Goal: Task Accomplishment & Management: Complete application form

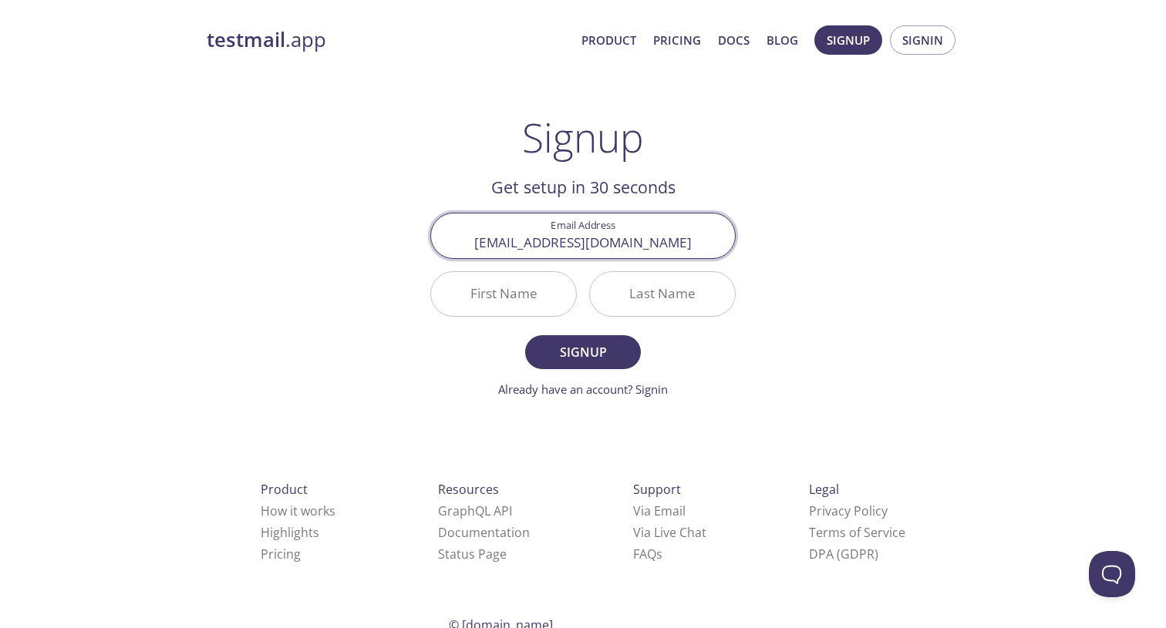
click at [518, 292] on input "First Name" at bounding box center [503, 294] width 145 height 44
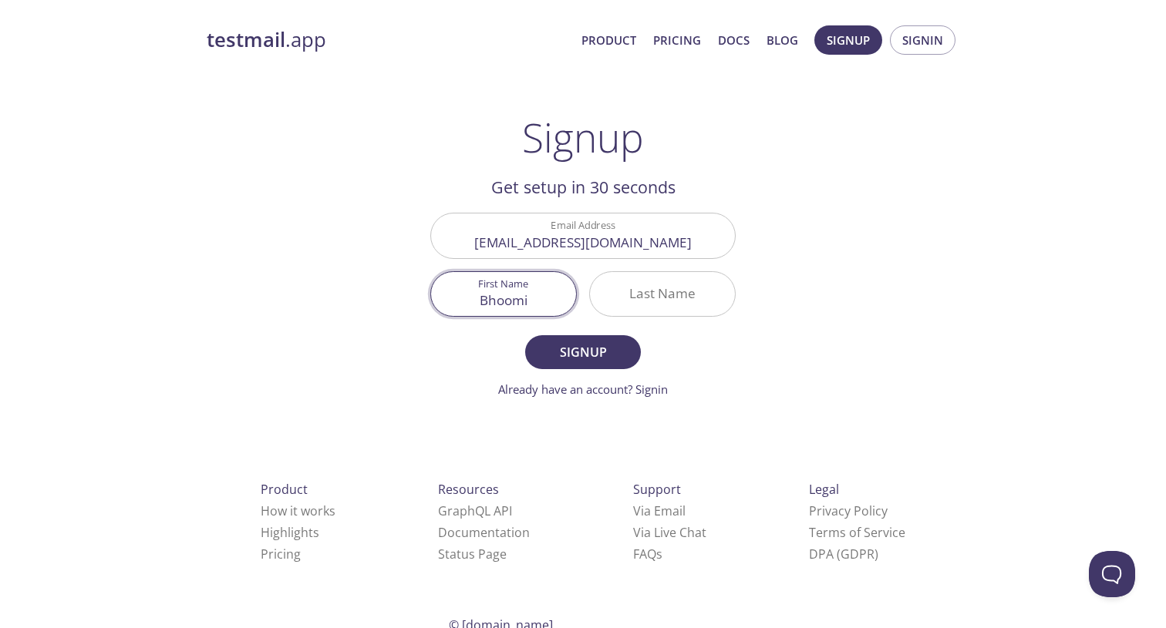
type input "Bhoomi"
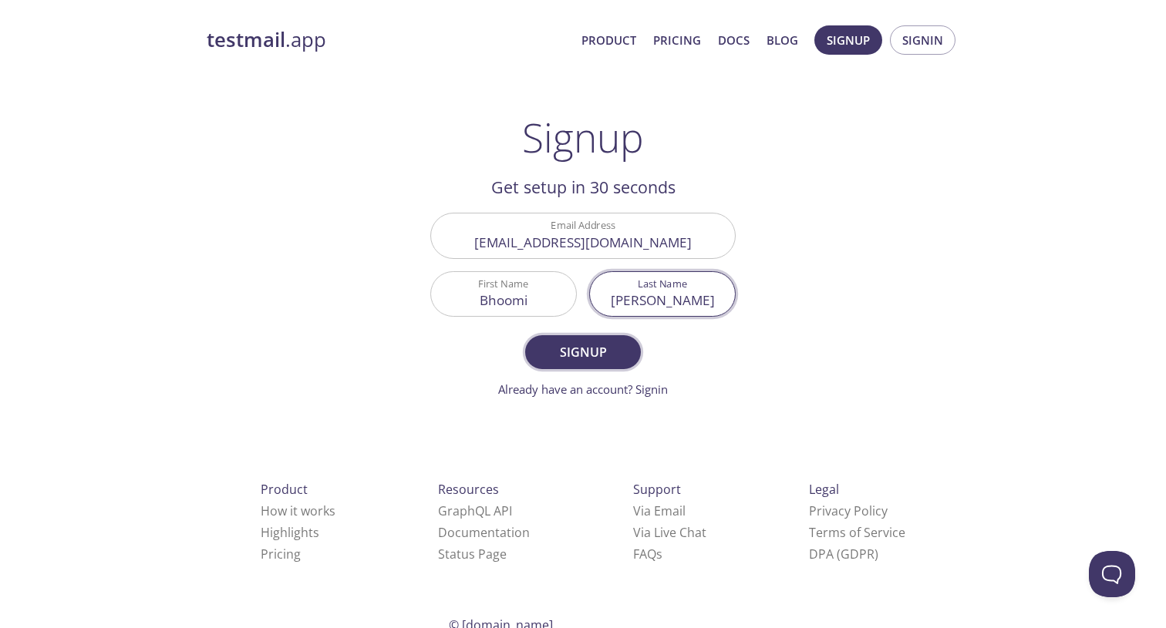
type input "[PERSON_NAME]"
click at [557, 350] on span "Signup" at bounding box center [583, 353] width 82 height 22
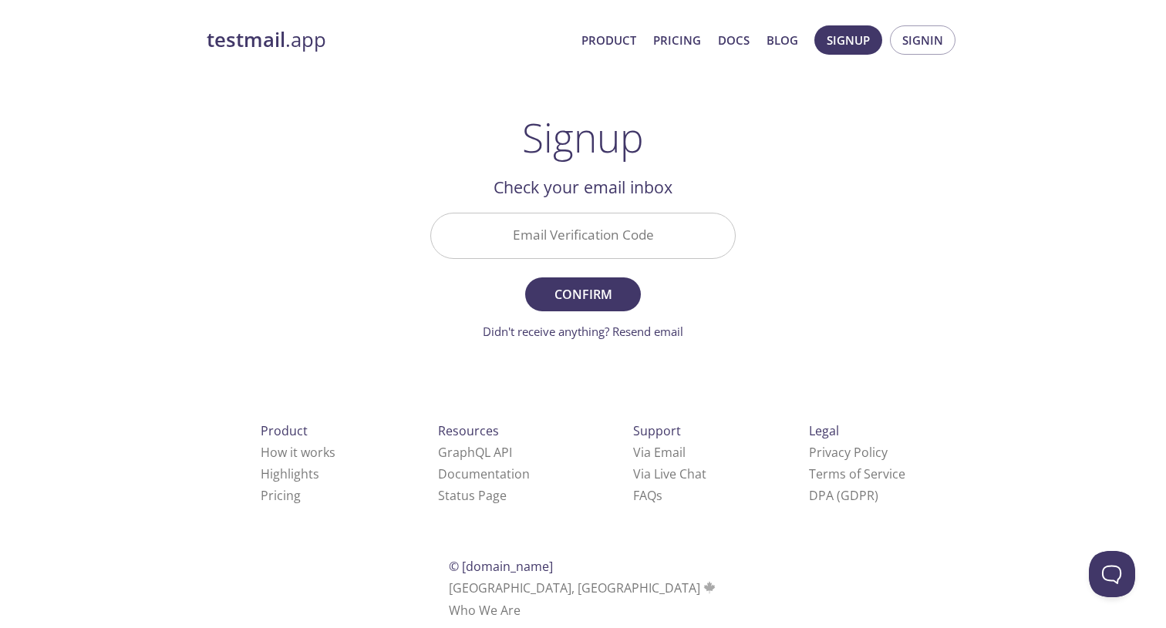
click at [642, 240] on input "Email Verification Code" at bounding box center [583, 236] width 304 height 44
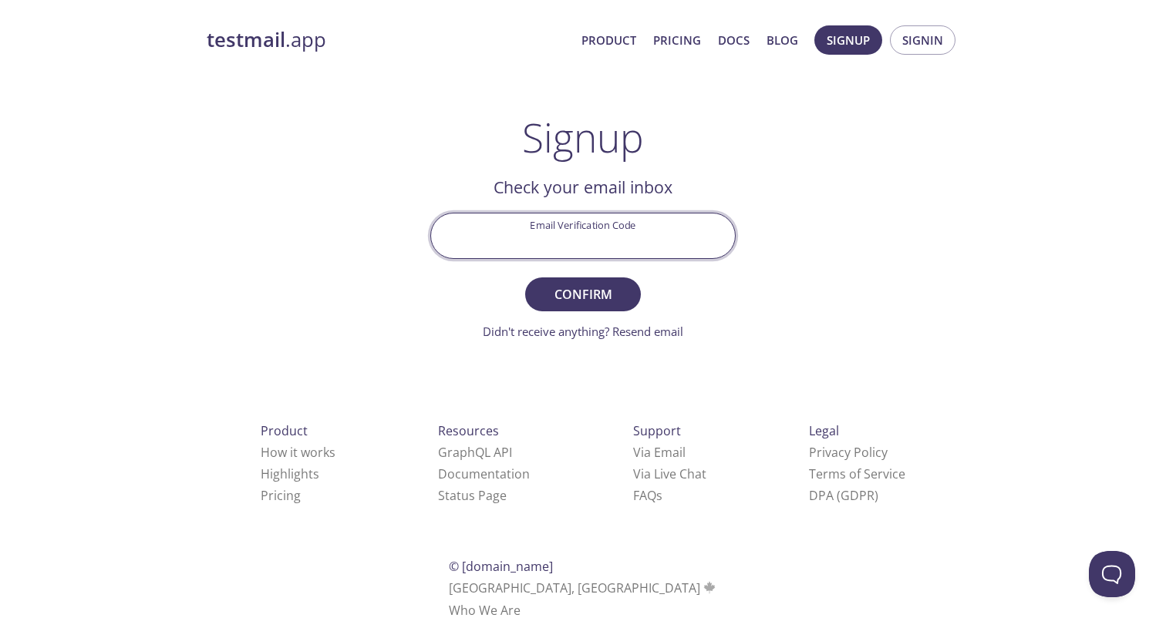
paste input "H9XD5Q9"
type input "H9XD5Q9"
click at [608, 291] on span "Confirm" at bounding box center [583, 295] width 82 height 22
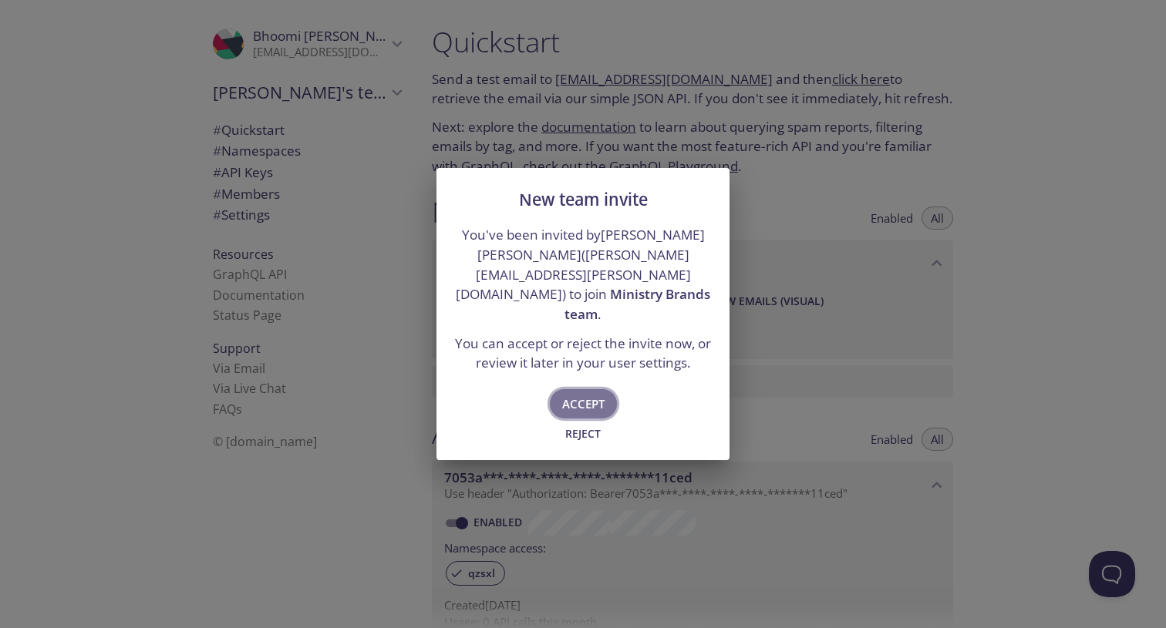
click at [602, 394] on span "Accept" at bounding box center [583, 404] width 42 height 20
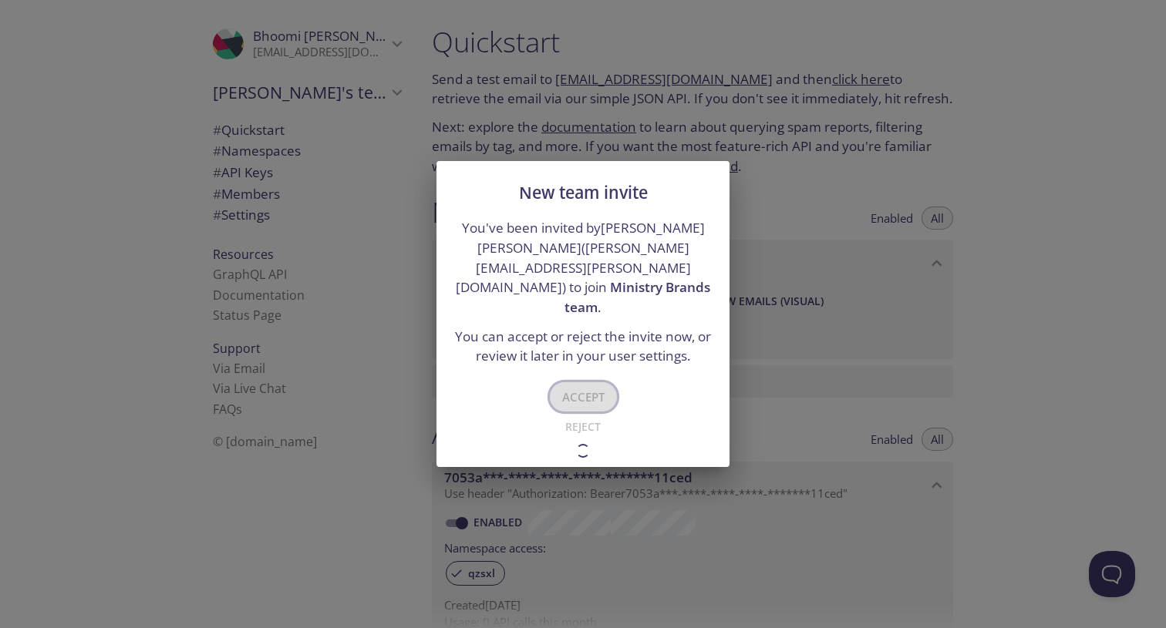
type input "Ministry Brands team"
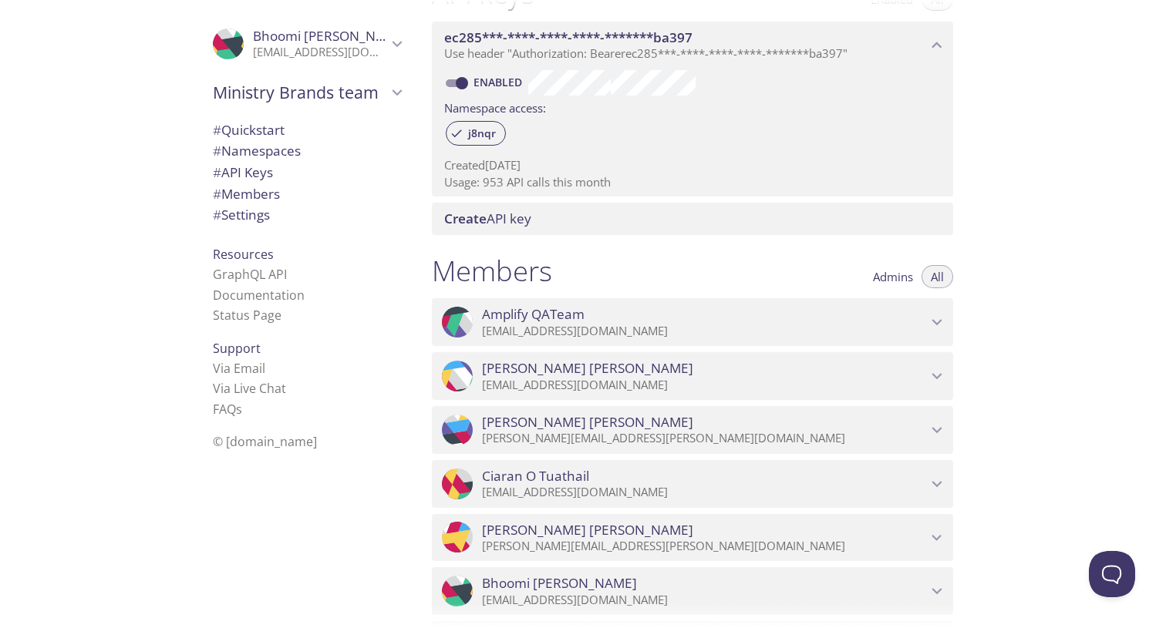
scroll to position [574, 0]
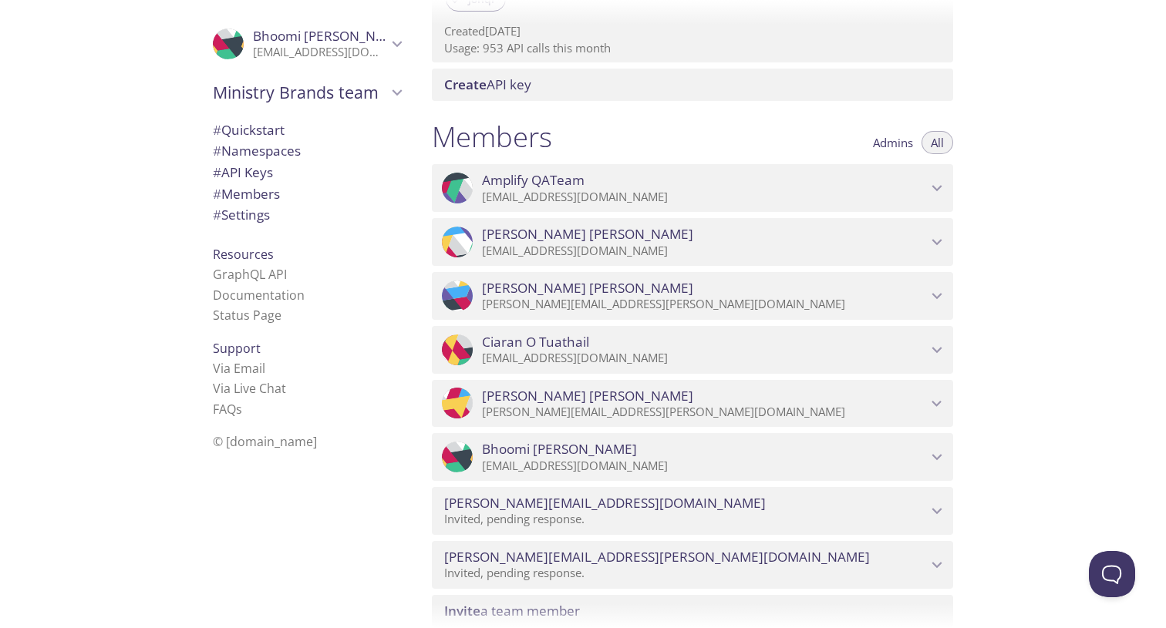
click at [695, 194] on p "[EMAIL_ADDRESS][DOMAIN_NAME]" at bounding box center [704, 197] width 445 height 15
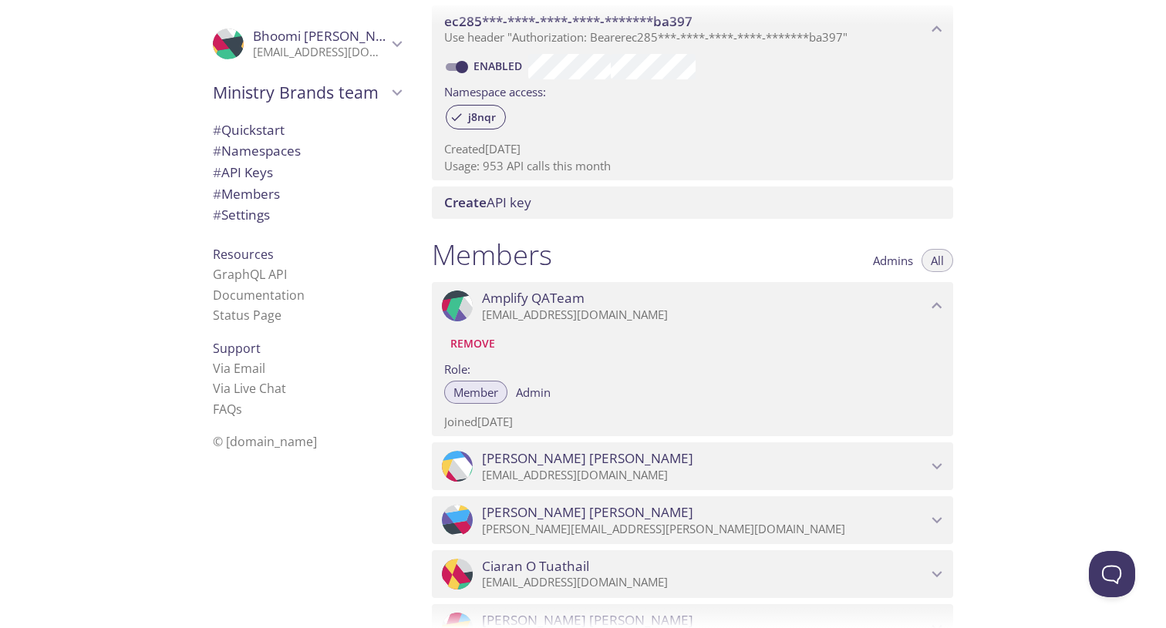
scroll to position [0, 0]
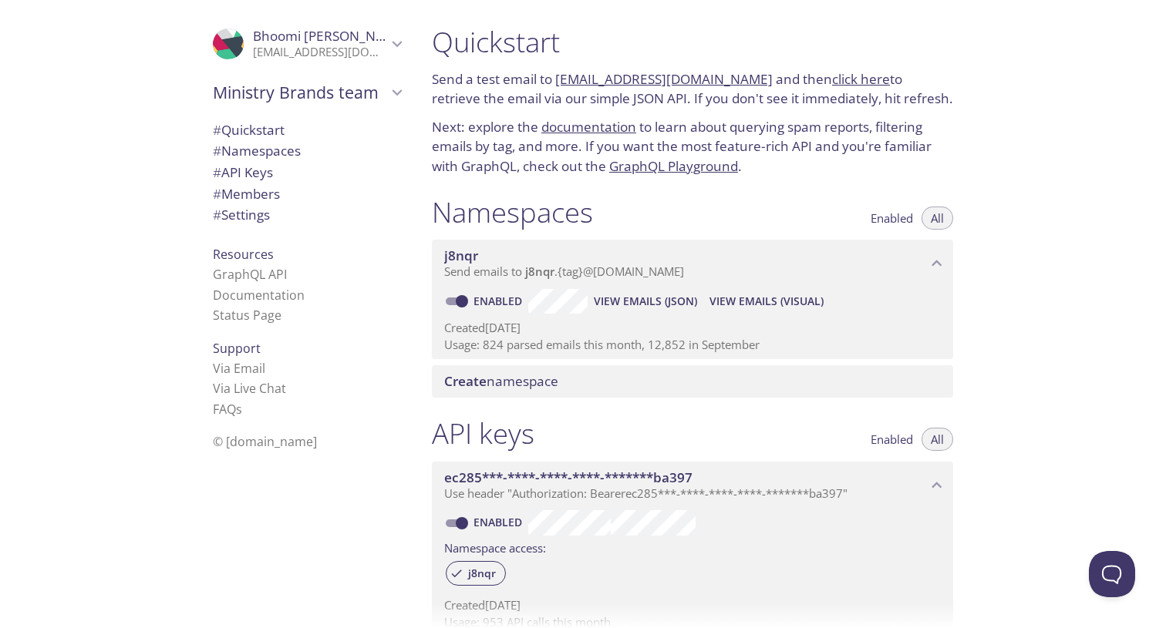
click at [335, 573] on div ".cls-1 { fill: #6d5ca8; } .cls-2 { fill: #3fc191; } .cls-3 { fill: #3b4752; } .…" at bounding box center [303, 314] width 231 height 628
